Goal: Task Accomplishment & Management: Use online tool/utility

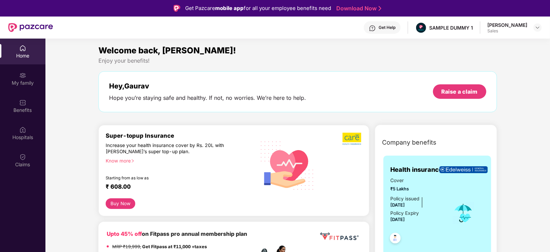
click at [540, 23] on div at bounding box center [538, 27] width 8 height 8
click at [538, 30] on img at bounding box center [538, 28] width 6 height 6
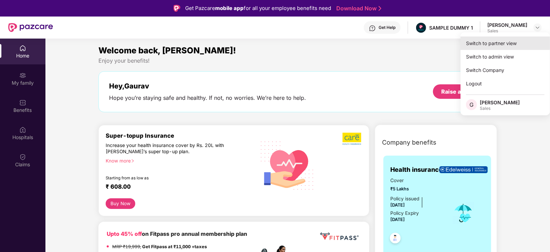
click at [509, 49] on div "Switch to partner view" at bounding box center [506, 43] width 90 height 13
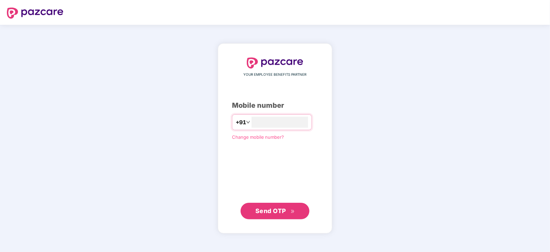
type input "**********"
click at [282, 210] on span "Send OTP" at bounding box center [271, 210] width 31 height 7
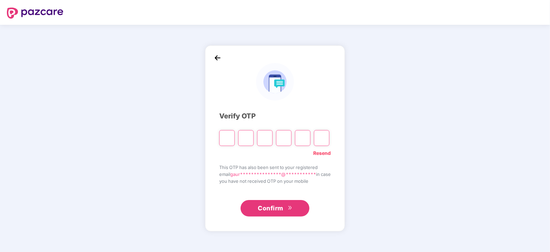
type input "*"
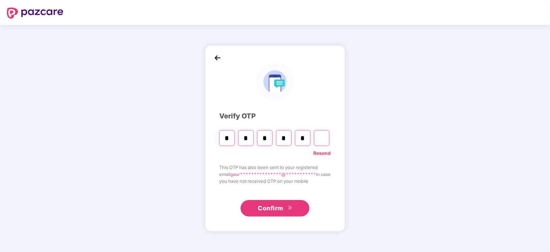
type input "*"
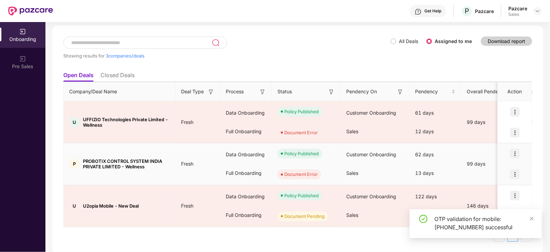
scroll to position [31, 0]
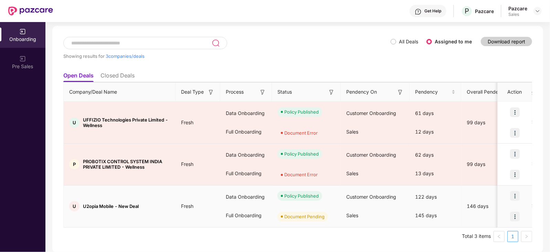
click at [517, 214] on img at bounding box center [516, 217] width 10 height 10
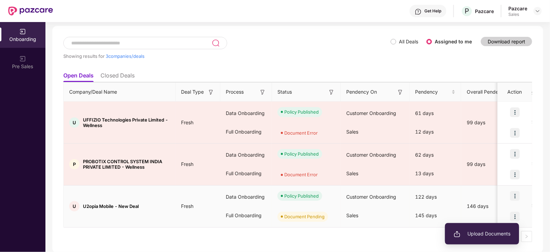
click at [485, 228] on li "Upload Documents" at bounding box center [482, 234] width 74 height 14
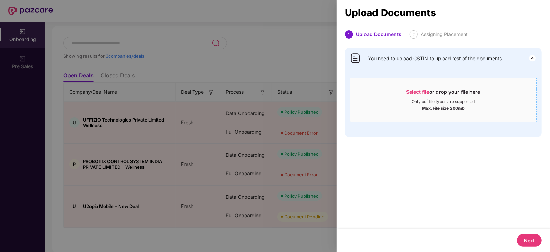
click at [456, 104] on div "Max. File size 200mb" at bounding box center [443, 107] width 43 height 7
click at [300, 51] on div at bounding box center [275, 126] width 550 height 252
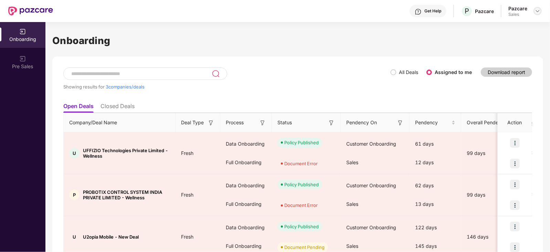
click at [539, 9] on img at bounding box center [538, 11] width 6 height 6
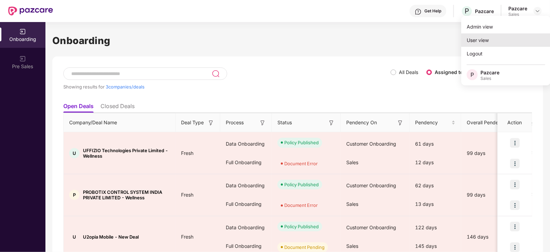
click at [496, 37] on div "User view" at bounding box center [507, 39] width 90 height 13
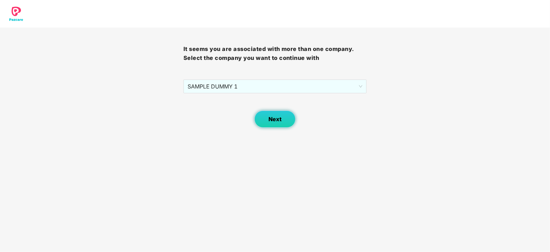
click at [284, 125] on button "Next" at bounding box center [275, 119] width 41 height 17
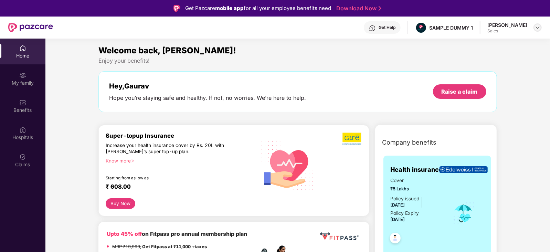
click at [538, 28] on img at bounding box center [538, 28] width 6 height 6
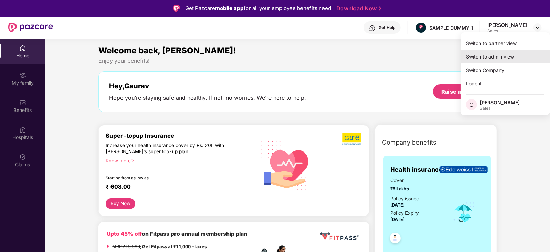
click at [499, 57] on div "Switch to admin view" at bounding box center [506, 56] width 90 height 13
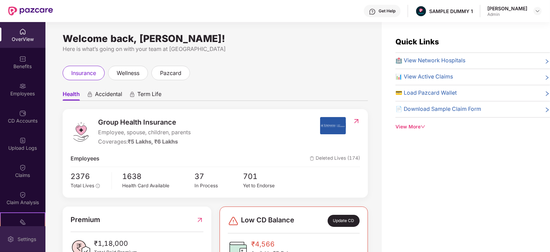
click at [22, 236] on div "Settings" at bounding box center [27, 239] width 23 height 7
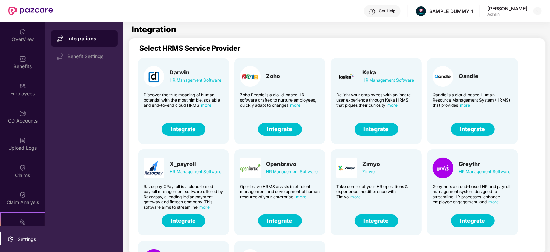
click at [380, 128] on button "Integrate" at bounding box center [377, 129] width 44 height 13
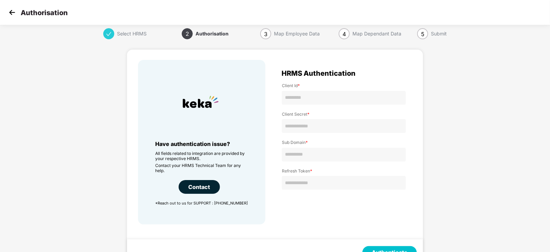
click at [11, 9] on img at bounding box center [12, 12] width 10 height 10
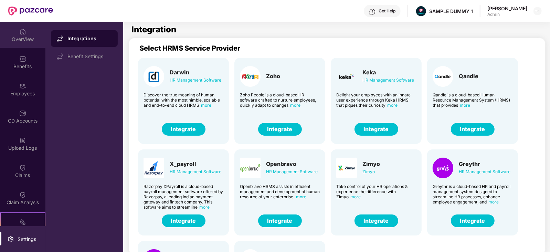
click at [16, 38] on div "OverView" at bounding box center [22, 39] width 45 height 7
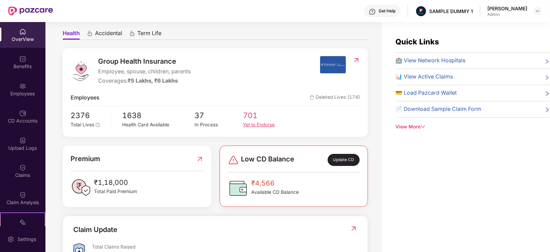
scroll to position [66, 0]
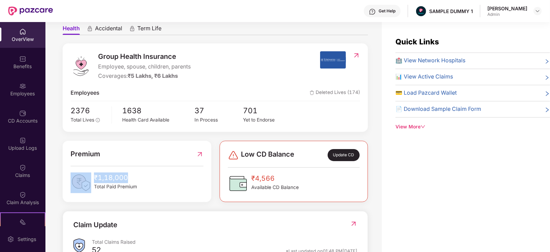
drag, startPoint x: 129, startPoint y: 177, endPoint x: 86, endPoint y: 184, distance: 43.6
click at [86, 184] on div "₹1,18,000 Total Paid Premium" at bounding box center [137, 183] width 133 height 21
